Goal: Transaction & Acquisition: Purchase product/service

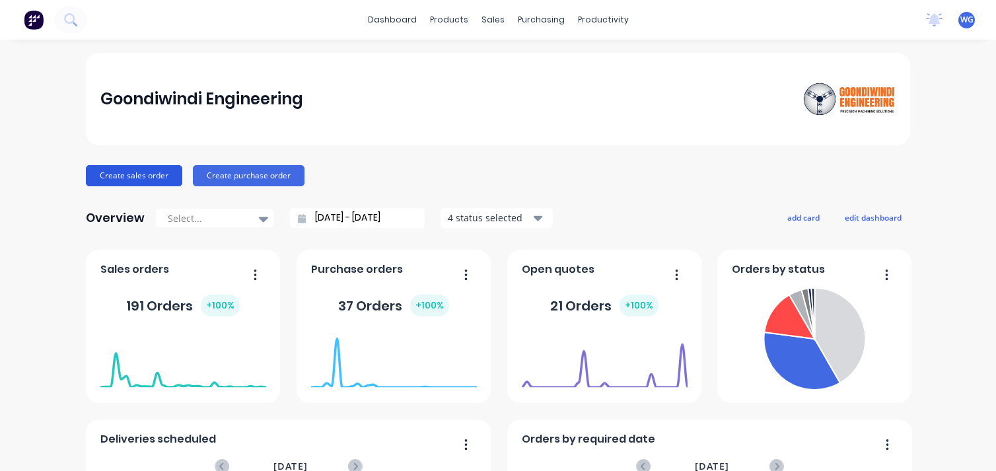
click at [119, 172] on button "Create sales order" at bounding box center [134, 175] width 96 height 21
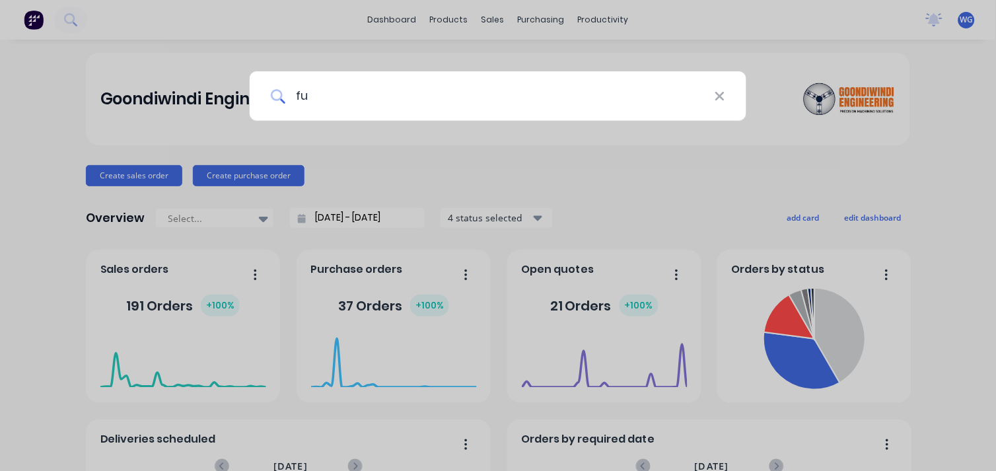
type input "f"
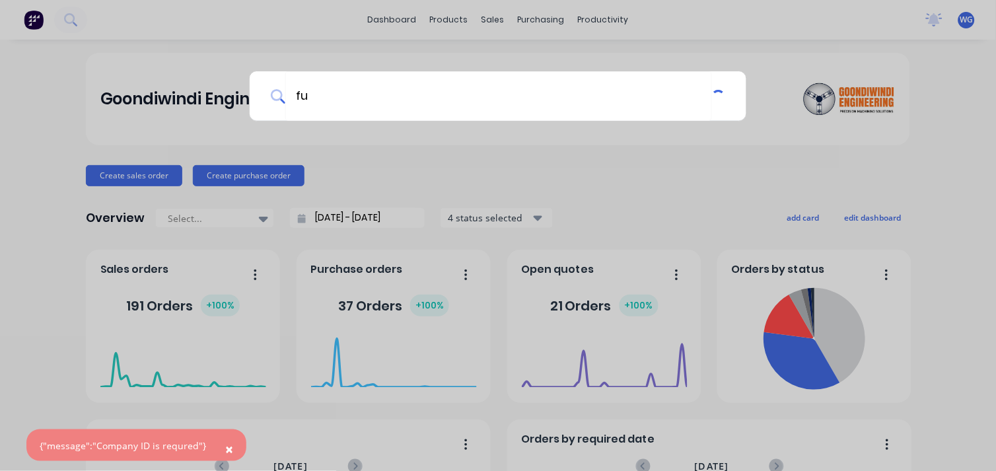
type input "f"
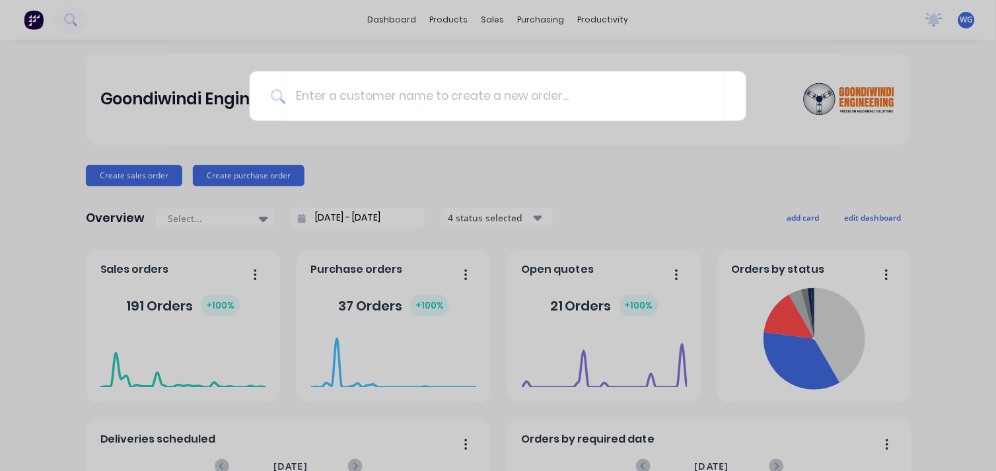
click at [89, 91] on div at bounding box center [498, 235] width 996 height 471
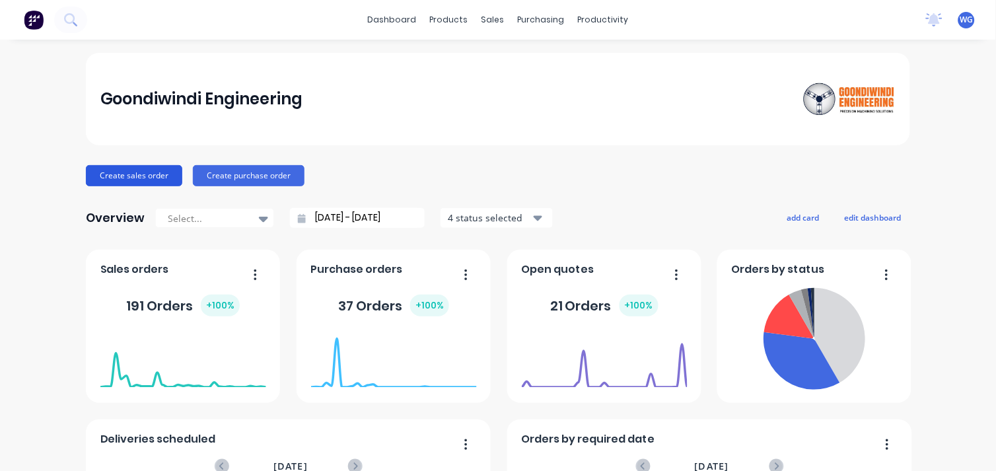
click at [151, 168] on button "Create sales order" at bounding box center [134, 175] width 96 height 21
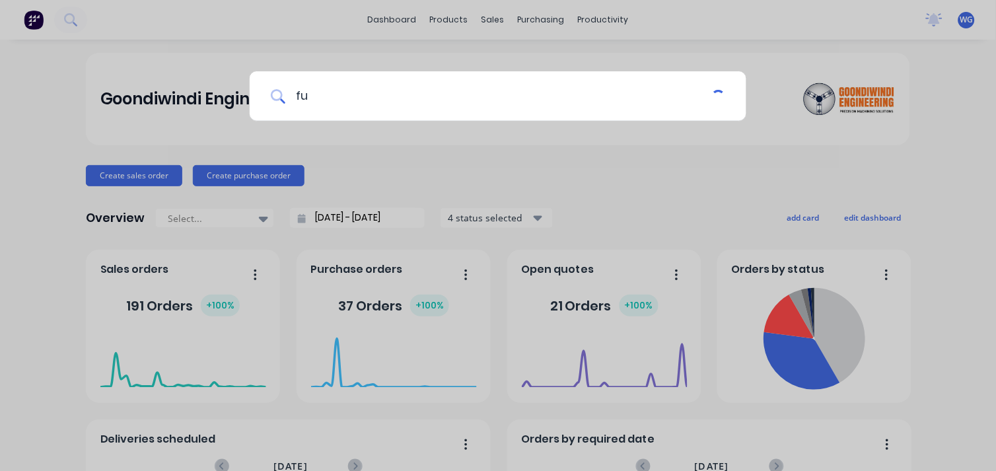
type input "f"
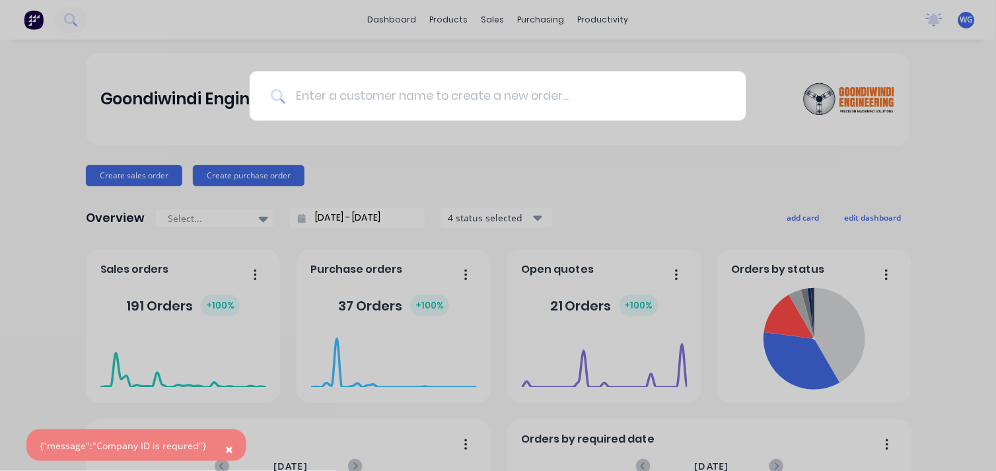
type input "b"
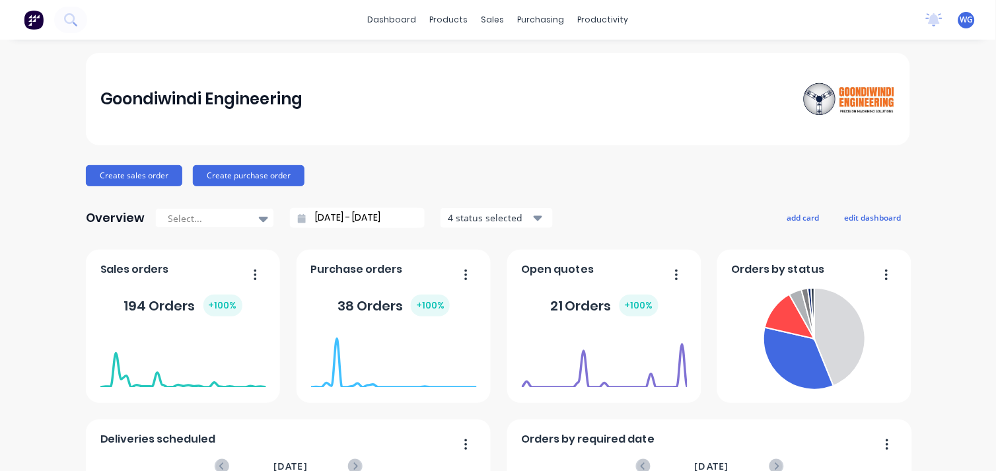
click at [133, 188] on div "Goondiwindi Engineering Create sales order Create purchase order Overview Selec…" at bounding box center [498, 398] width 824 height 690
click at [124, 174] on button "Create sales order" at bounding box center [134, 175] width 96 height 21
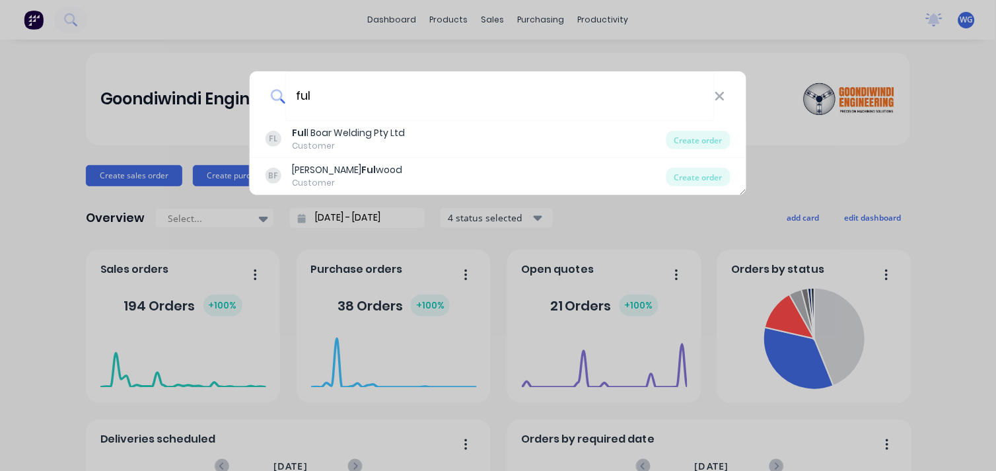
type input "ful"
drag, startPoint x: 215, startPoint y: 135, endPoint x: 608, endPoint y: 161, distance: 393.9
click at [215, 135] on div "ful FL Ful l Boar Welding Pty Ltd Customer Create order [PERSON_NAME] Ful [PERS…" at bounding box center [498, 235] width 996 height 471
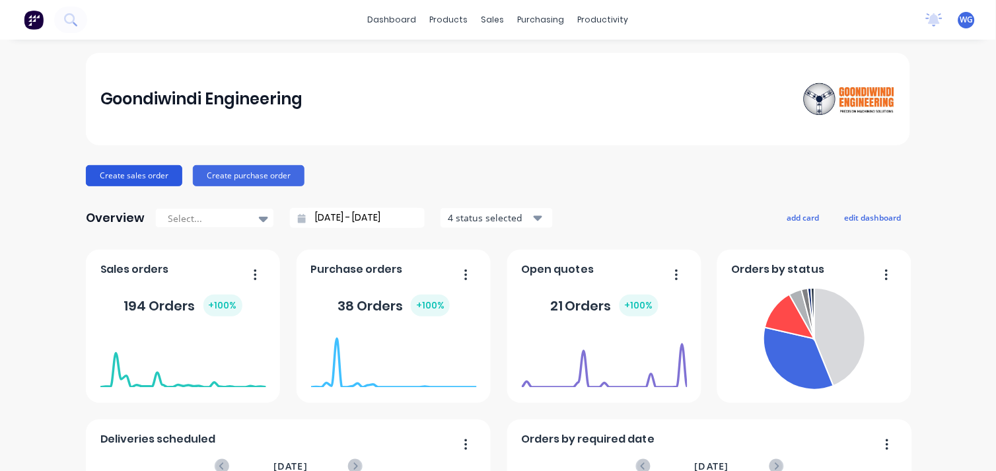
click at [122, 168] on button "Create sales order" at bounding box center [134, 175] width 96 height 21
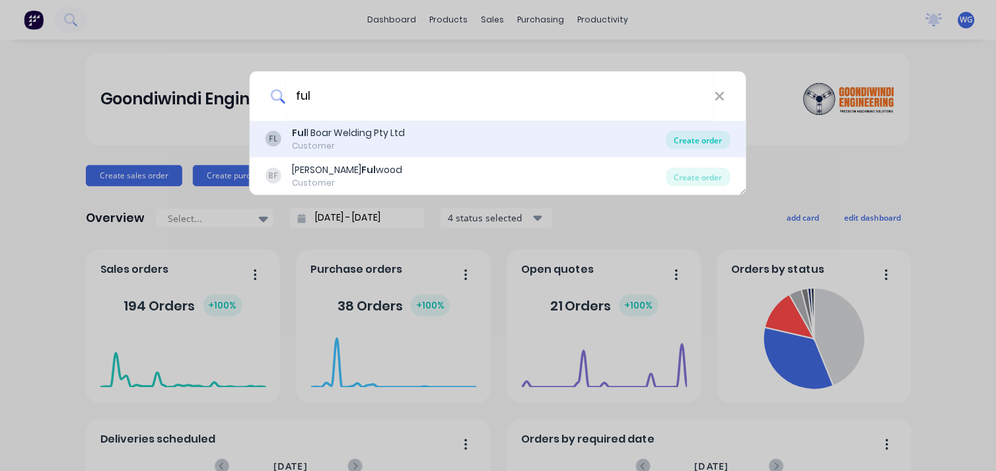
type input "ful"
click at [690, 141] on div "Create order" at bounding box center [698, 140] width 64 height 18
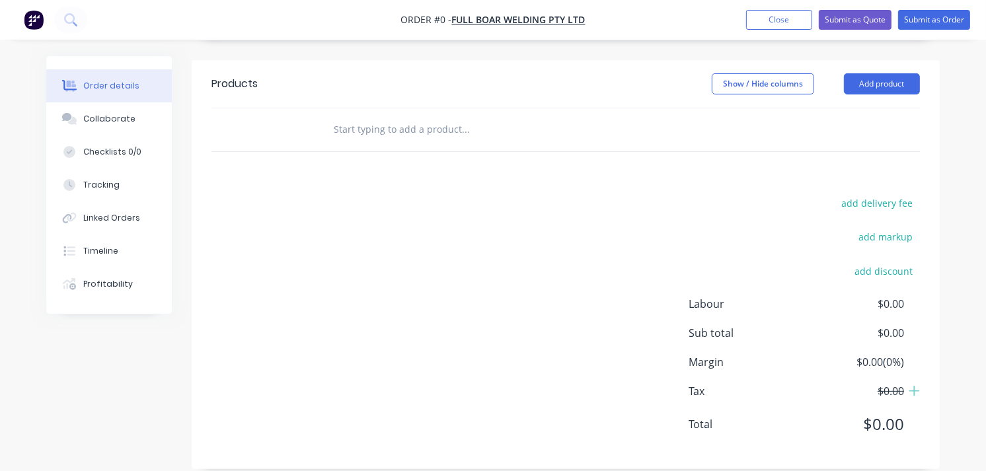
scroll to position [395, 0]
click at [889, 87] on button "Add product" at bounding box center [882, 83] width 76 height 21
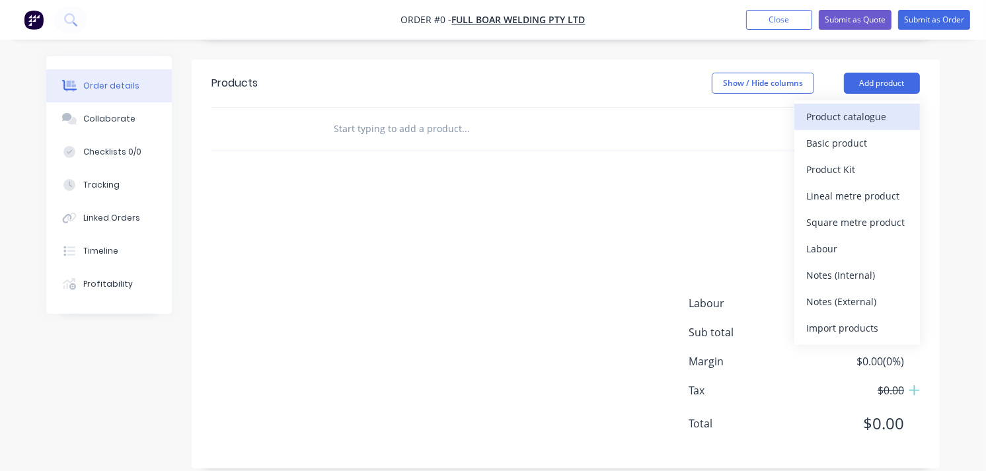
click at [837, 113] on div "Product catalogue" at bounding box center [857, 116] width 102 height 19
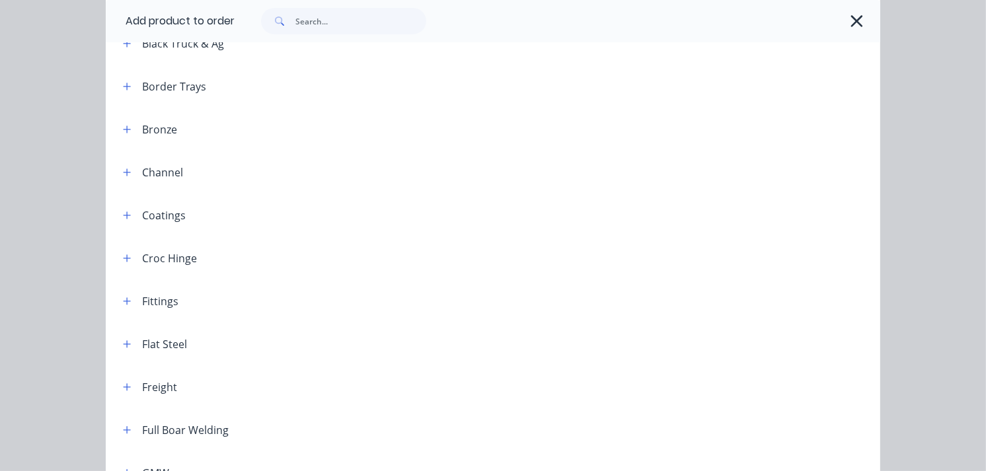
scroll to position [424, 0]
drag, startPoint x: 402, startPoint y: 188, endPoint x: 391, endPoint y: 110, distance: 78.7
click at [116, 439] on header "Full Boar Welding" at bounding box center [493, 429] width 774 height 43
click at [116, 437] on header "Full Boar Welding" at bounding box center [493, 429] width 774 height 43
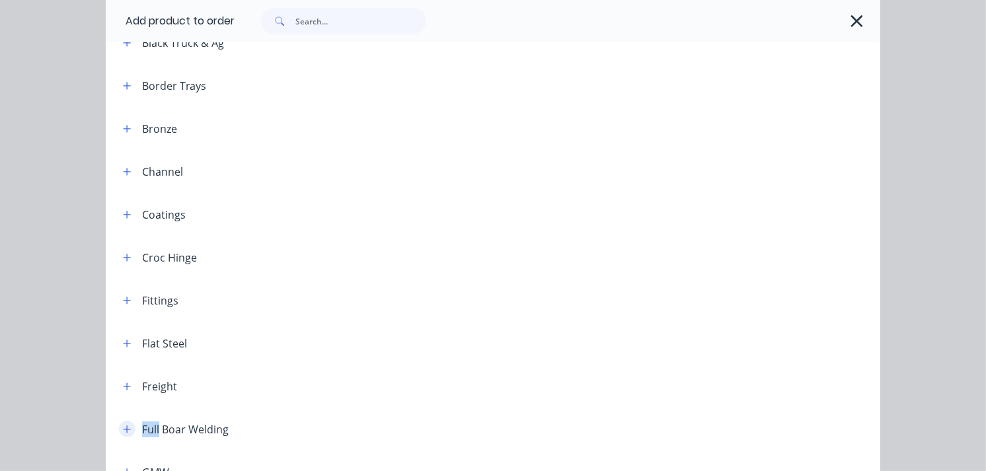
click at [119, 436] on button "button" at bounding box center [127, 429] width 17 height 17
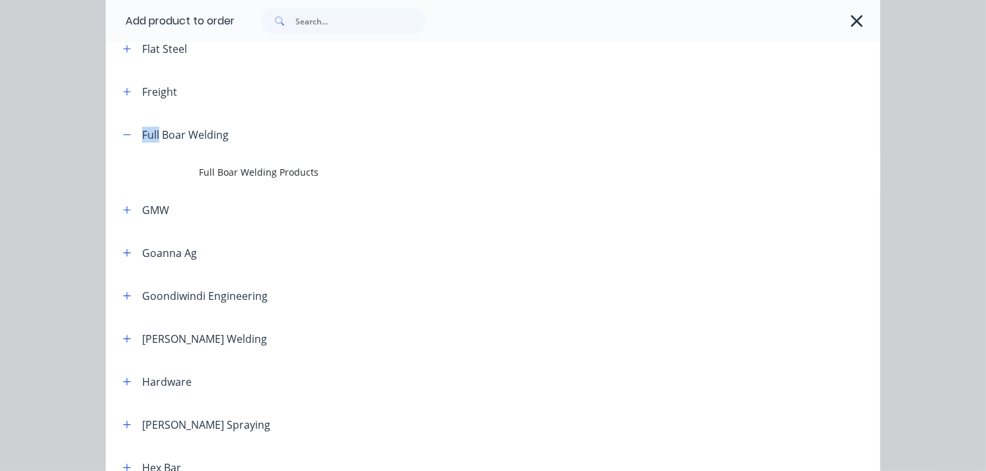
scroll to position [720, 0]
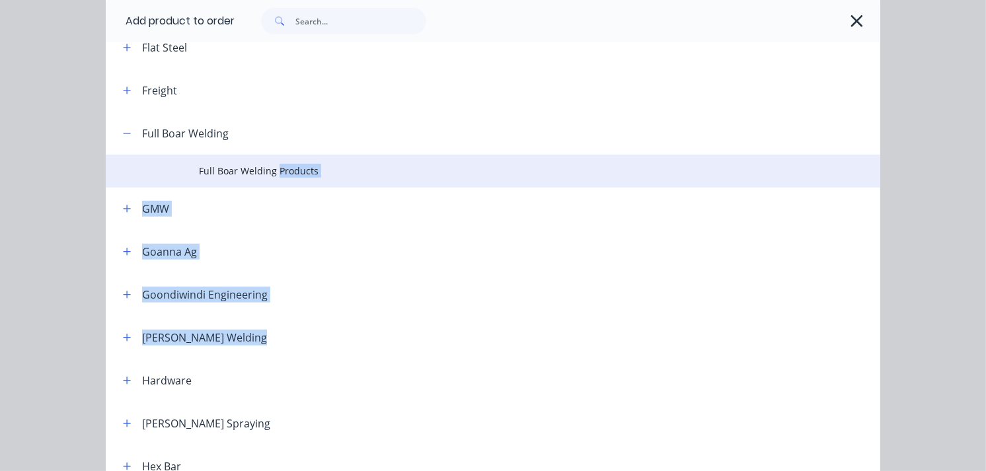
drag, startPoint x: 275, startPoint y: 354, endPoint x: 272, endPoint y: 172, distance: 181.7
click at [272, 172] on div "Miscellaneous .LABOUR Kit Absolute Weld Agtronics Angle Apache Augers Bearings,…" at bounding box center [493, 364] width 774 height 1965
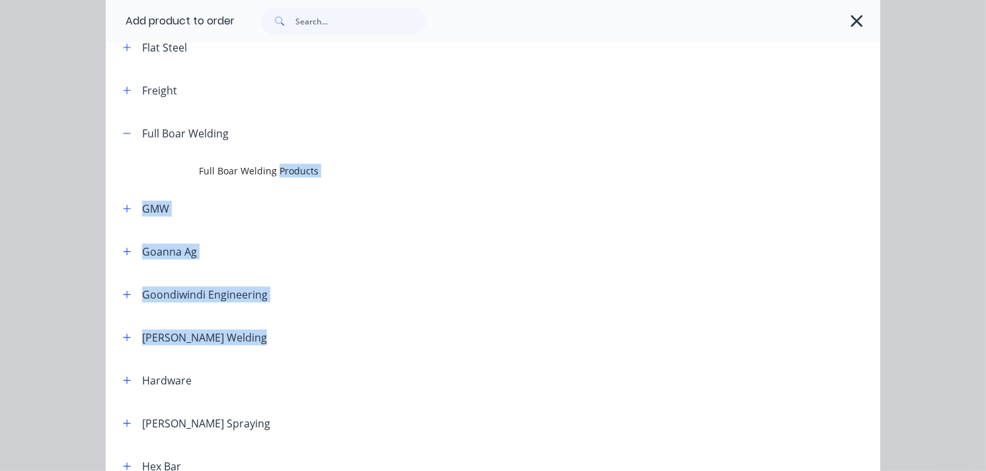
click at [272, 172] on span "Full Boar Welding Products" at bounding box center [471, 171] width 545 height 14
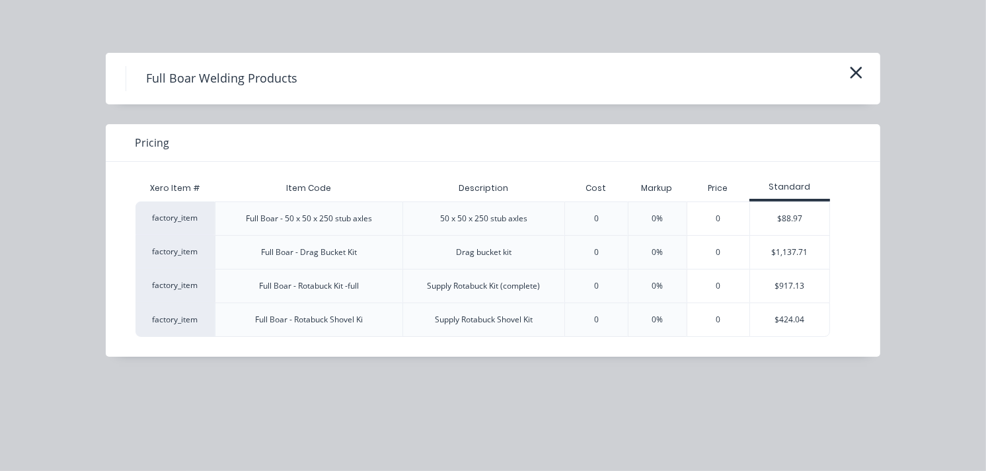
scroll to position [431, 0]
click at [848, 60] on div "Full Boar Welding Products" at bounding box center [493, 79] width 774 height 52
click at [852, 71] on icon "button" at bounding box center [856, 72] width 14 height 18
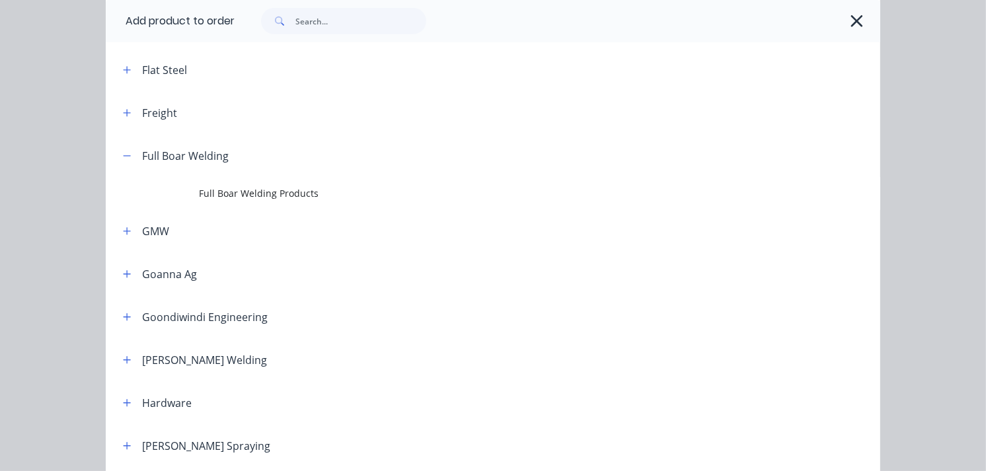
scroll to position [700, 0]
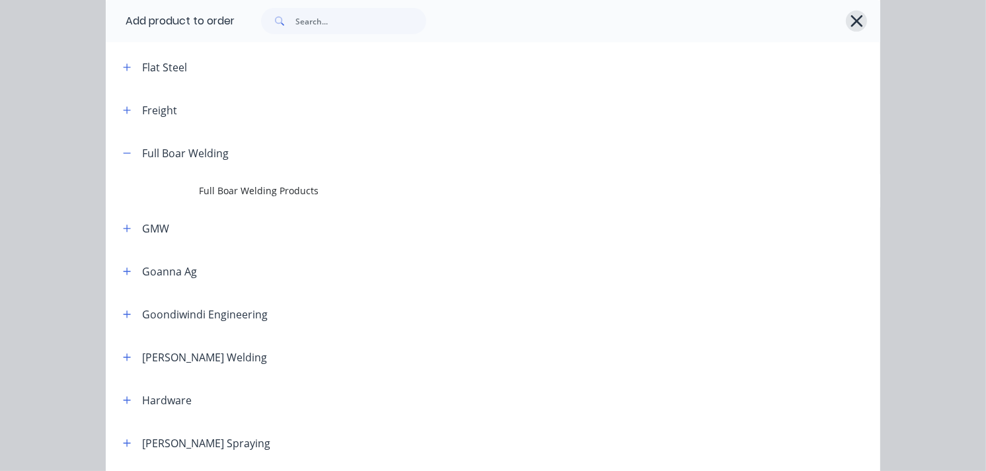
click at [852, 21] on icon "button" at bounding box center [856, 21] width 14 height 18
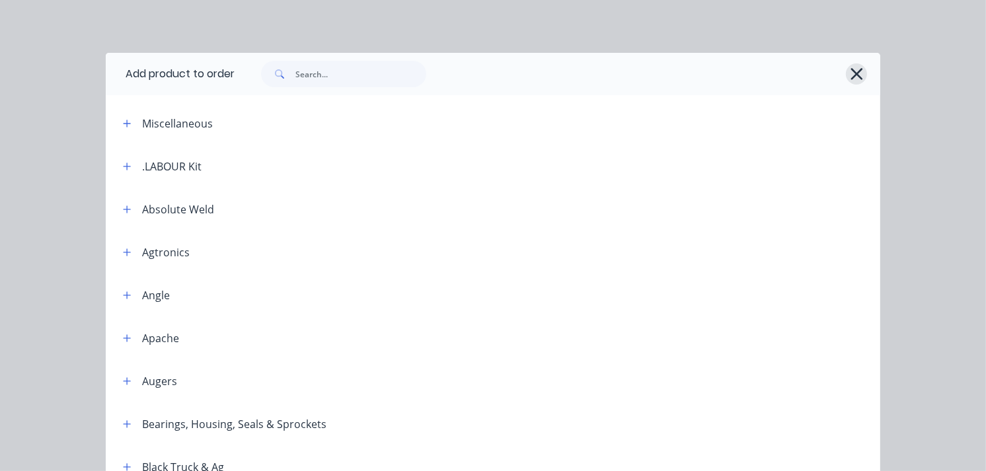
scroll to position [412, 0]
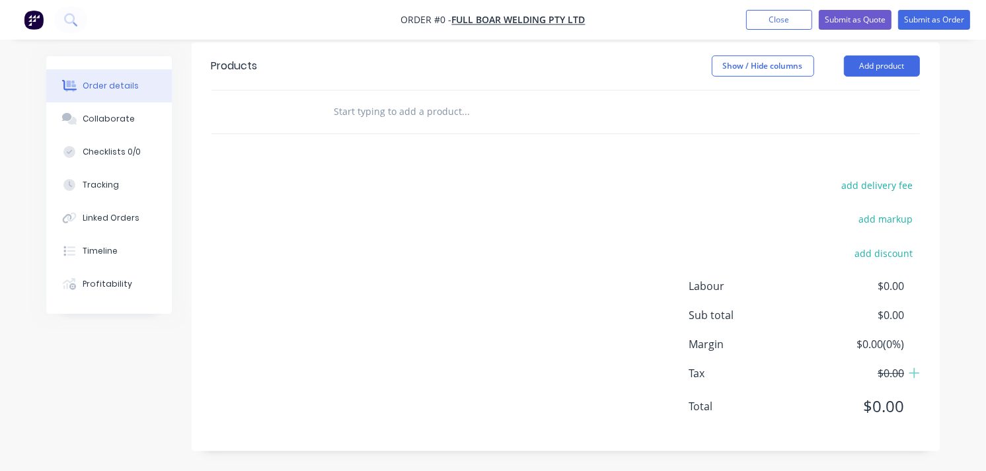
click at [425, 112] on input "text" at bounding box center [465, 111] width 264 height 26
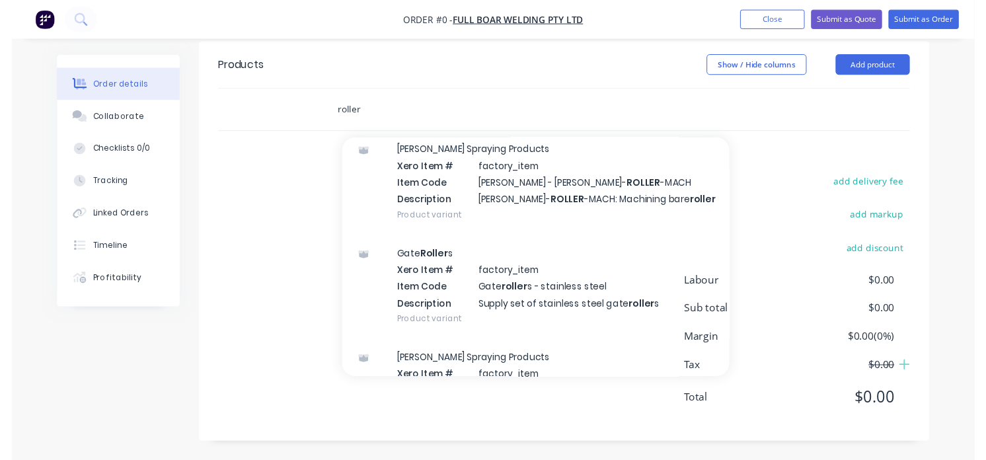
scroll to position [178, 0]
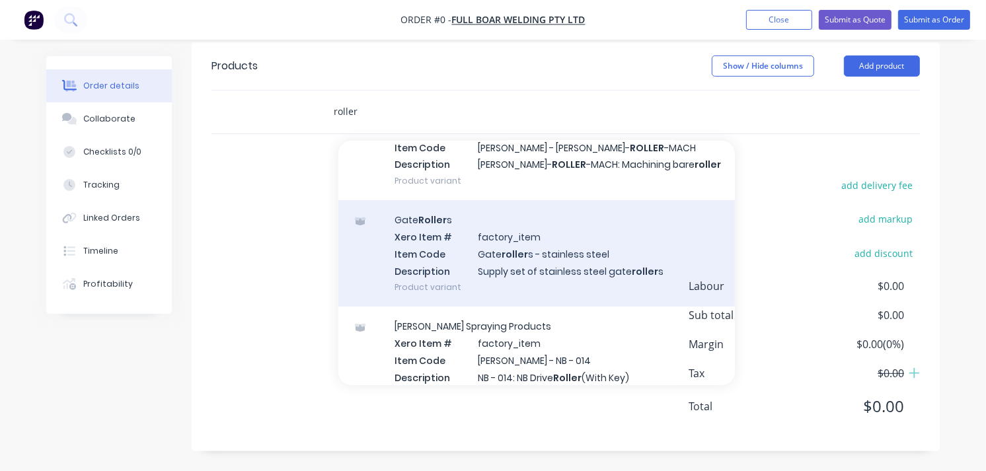
type input "roller"
click at [461, 250] on div "Gate Roller s Xero Item # factory_item Item Code Gate roller s - stainless stee…" at bounding box center [536, 253] width 396 height 106
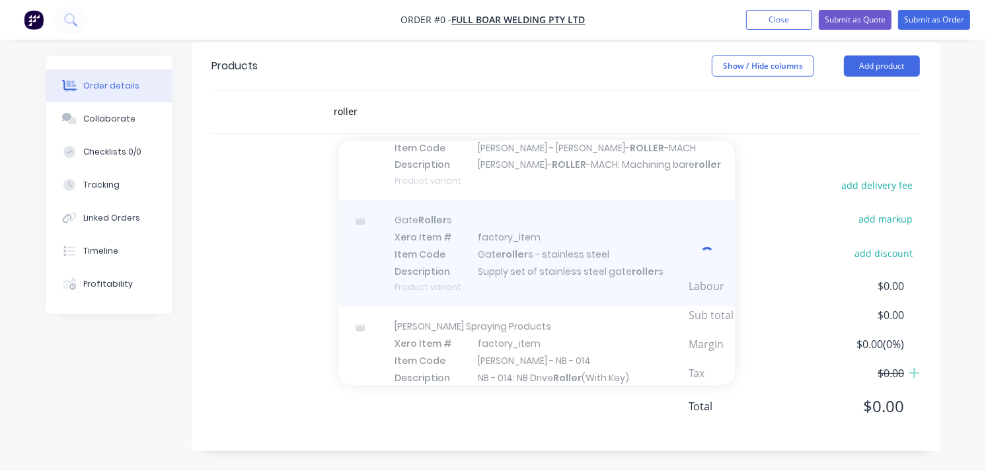
click at [461, 250] on div at bounding box center [536, 253] width 396 height 106
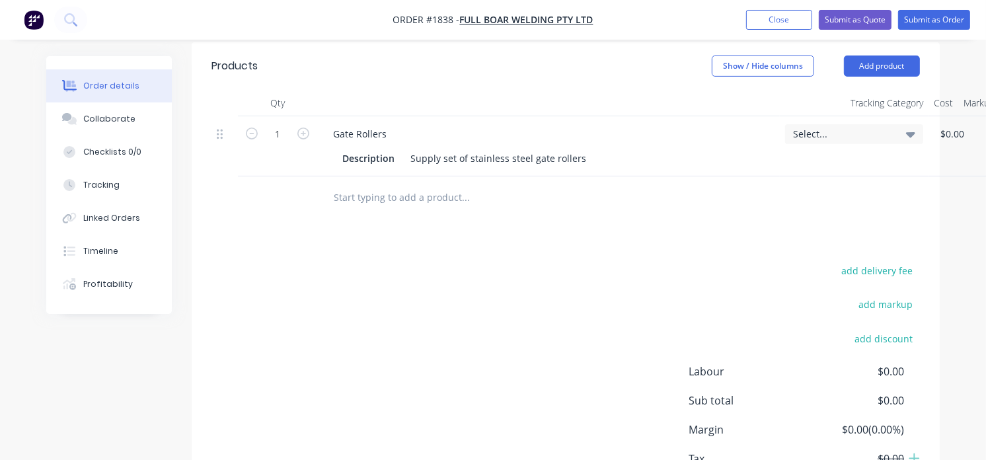
click at [258, 230] on div "Products Show / Hide columns Add product Qty Tracking Category Cost Markup Pric…" at bounding box center [566, 289] width 748 height 494
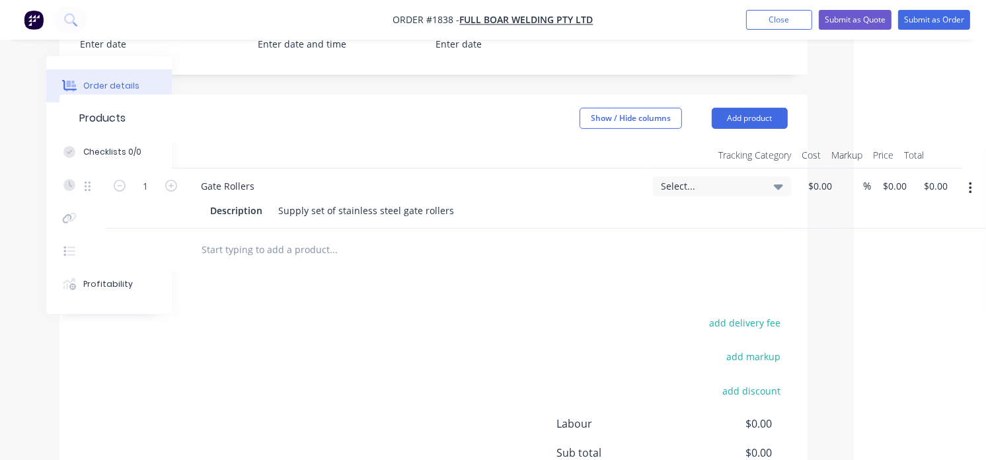
scroll to position [360, 132]
drag, startPoint x: 554, startPoint y: 268, endPoint x: 817, endPoint y: 161, distance: 284.5
click at [807, 161] on div "Qty Tracking Category Cost Markup Price Total 1 Gate Rollers Description Supply…" at bounding box center [433, 206] width 748 height 129
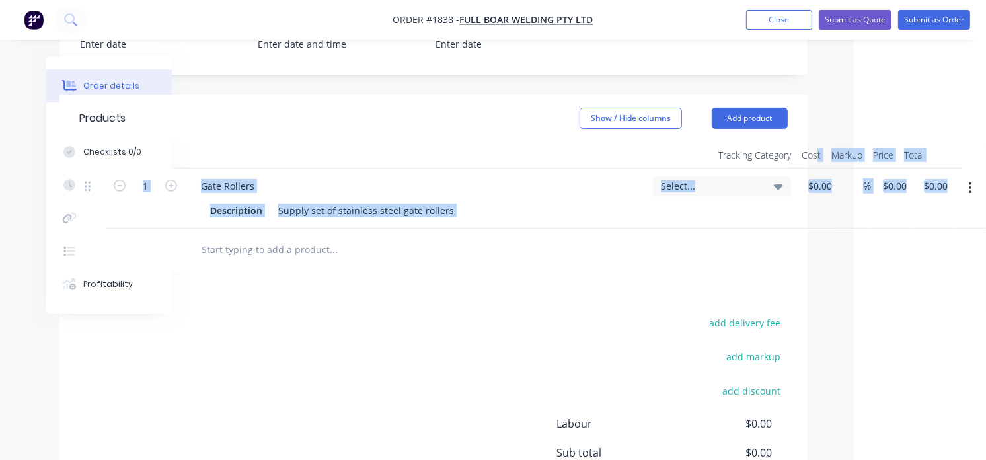
click at [569, 258] on div at bounding box center [388, 249] width 396 height 26
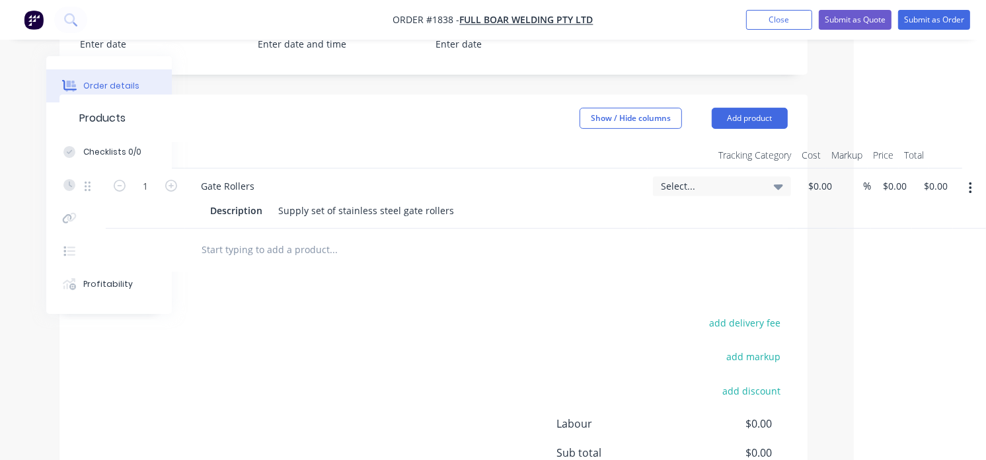
click at [258, 314] on div "add delivery fee add markup add discount Labour $0.00 Sub total $0.00 Margin $0…" at bounding box center [433, 441] width 708 height 255
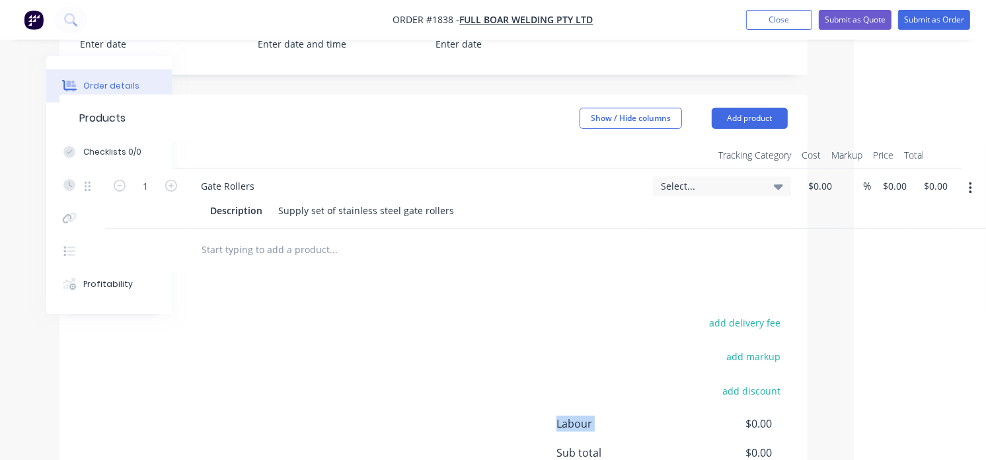
drag, startPoint x: 258, startPoint y: 314, endPoint x: 490, endPoint y: 334, distance: 232.8
click at [490, 334] on div "add delivery fee add markup add discount Labour $0.00 Sub total $0.00 Margin $0…" at bounding box center [433, 441] width 708 height 255
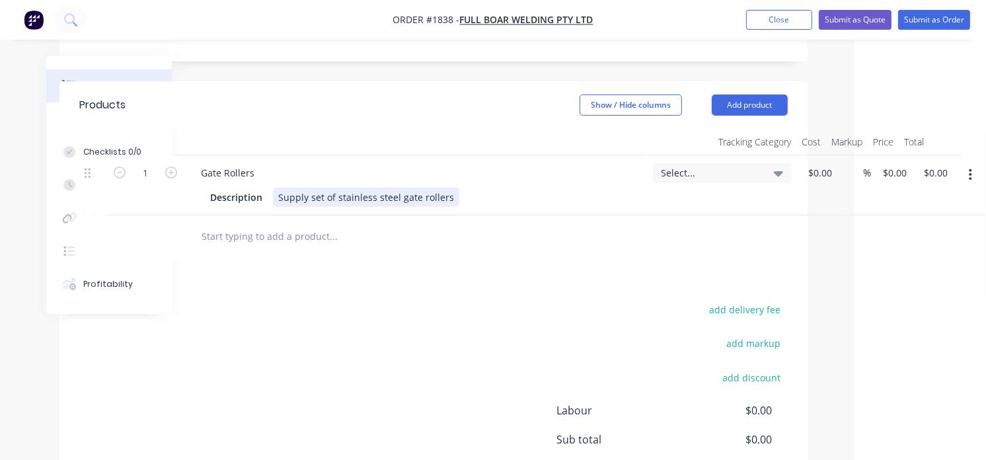
scroll to position [365, 132]
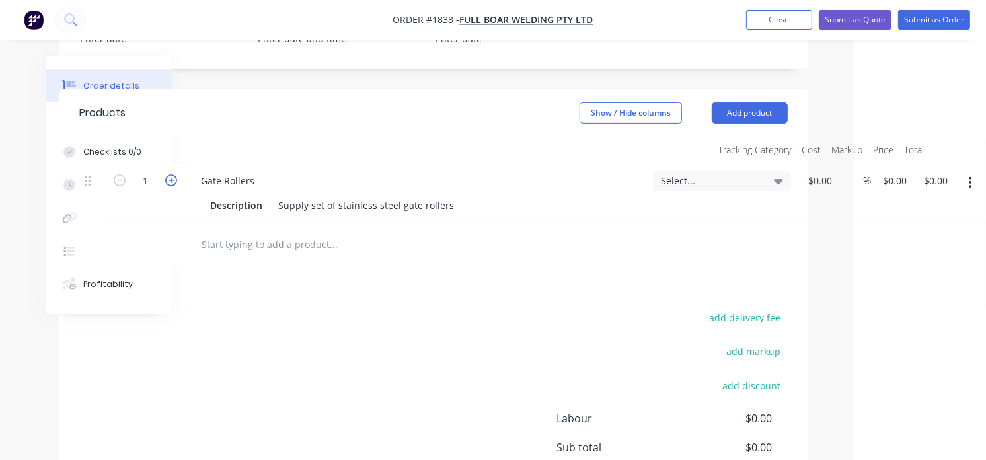
click at [176, 176] on icon "button" at bounding box center [171, 180] width 12 height 12
type input "4"
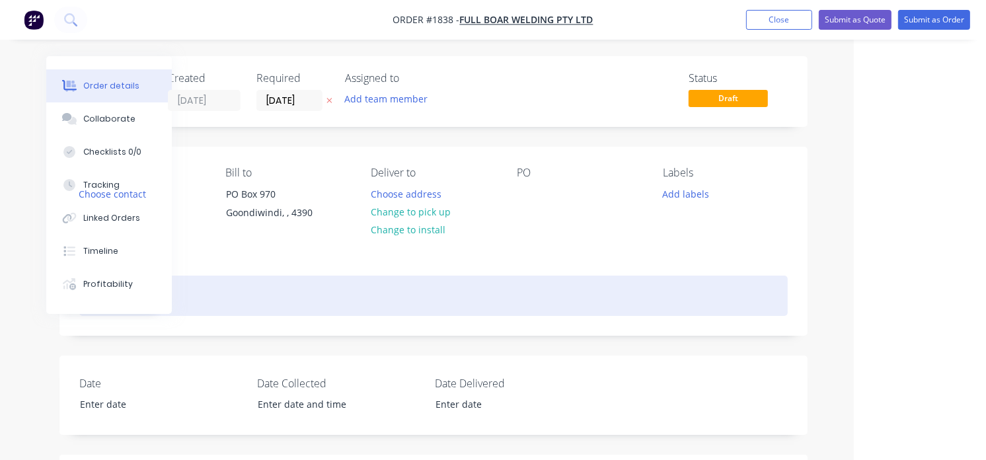
scroll to position [0, 0]
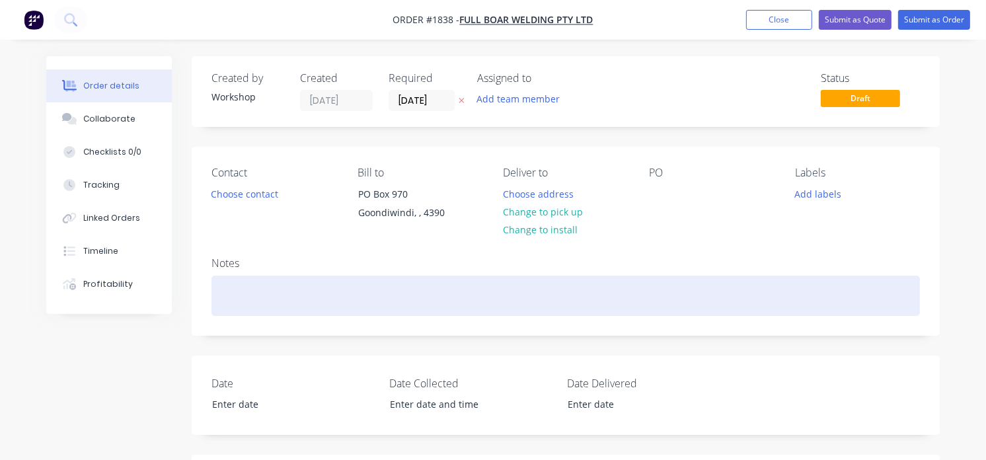
click at [324, 287] on div at bounding box center [565, 295] width 708 height 40
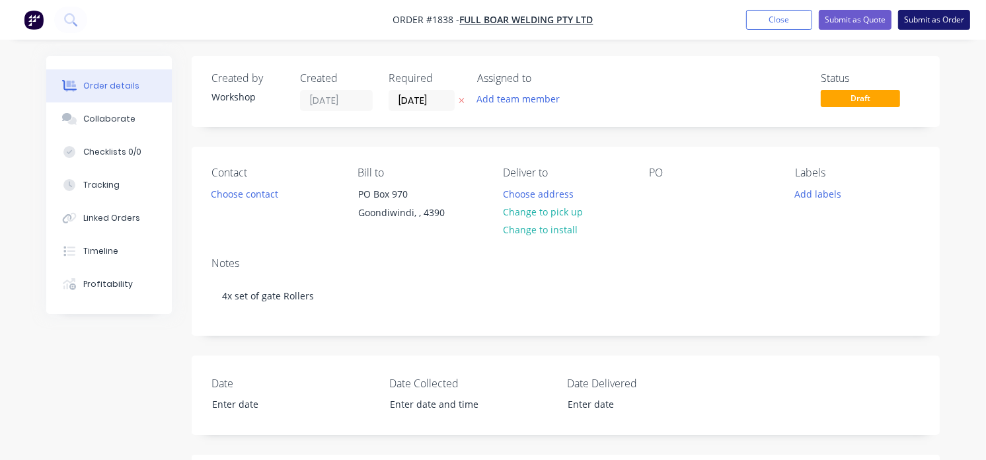
click at [939, 15] on button "Submit as Order" at bounding box center [934, 20] width 72 height 20
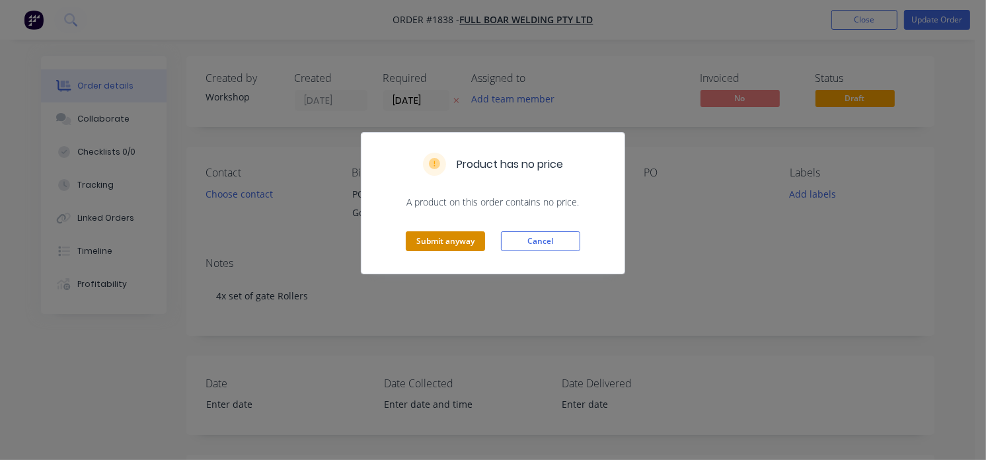
click at [461, 234] on button "Submit anyway" at bounding box center [445, 241] width 79 height 20
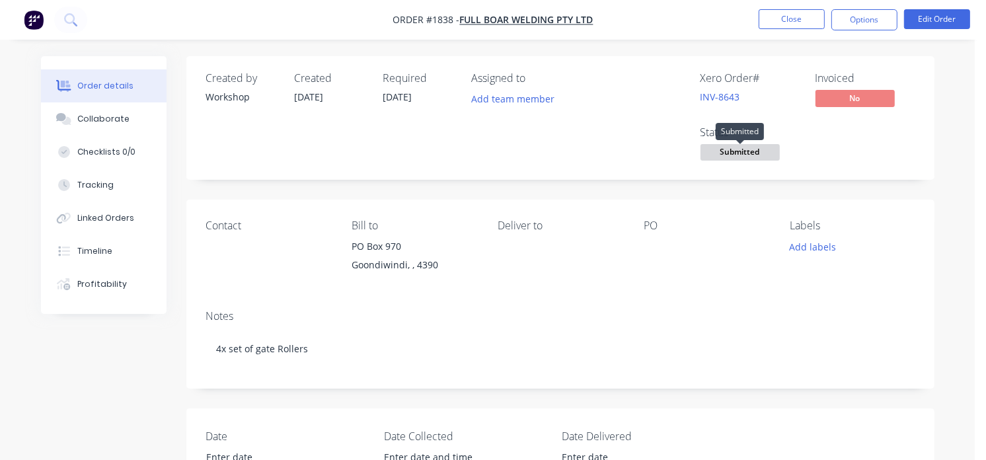
click at [737, 147] on span "Submitted" at bounding box center [739, 152] width 79 height 17
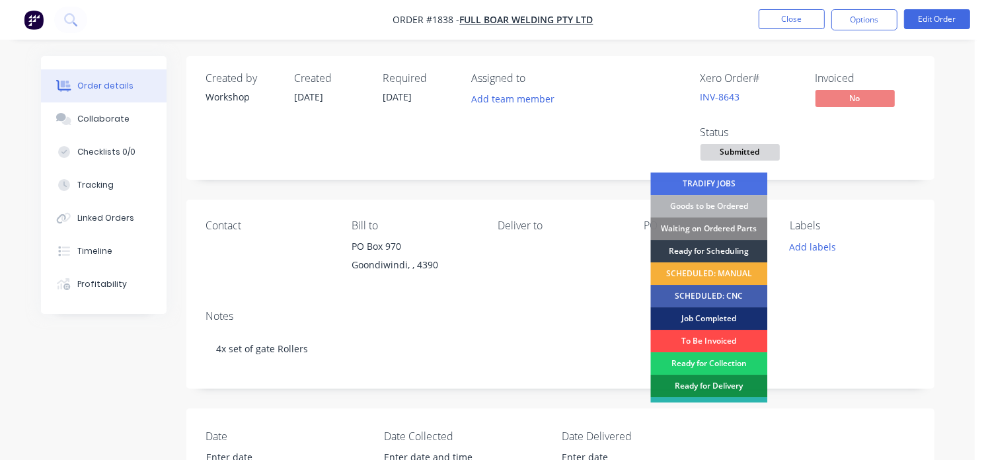
click at [702, 339] on div "To Be Invoiced" at bounding box center [708, 341] width 117 height 22
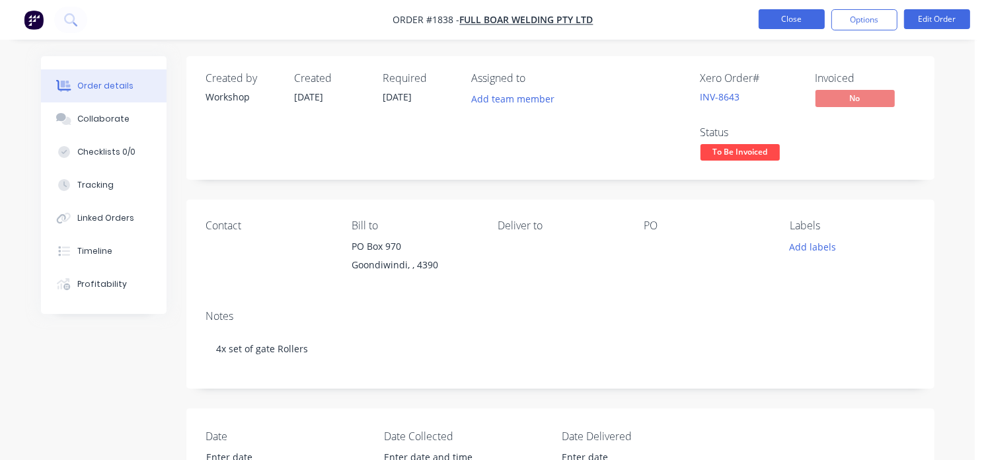
click at [793, 18] on button "Close" at bounding box center [791, 19] width 66 height 20
